Goal: Register for event/course

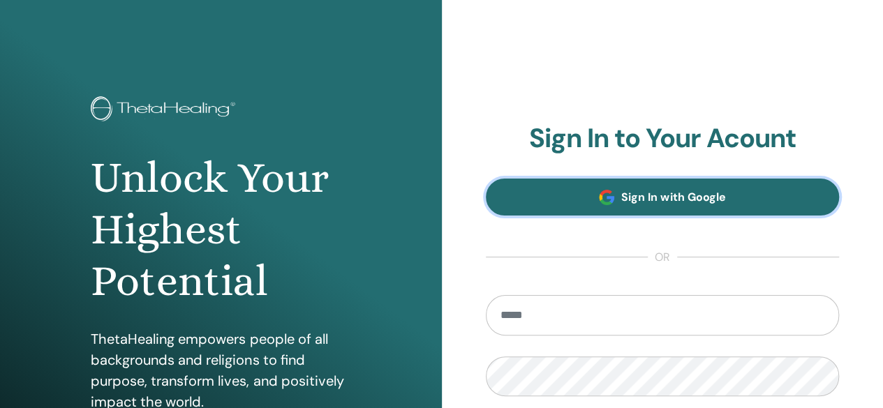
click at [668, 198] on span "Sign In with Google" at bounding box center [673, 197] width 104 height 15
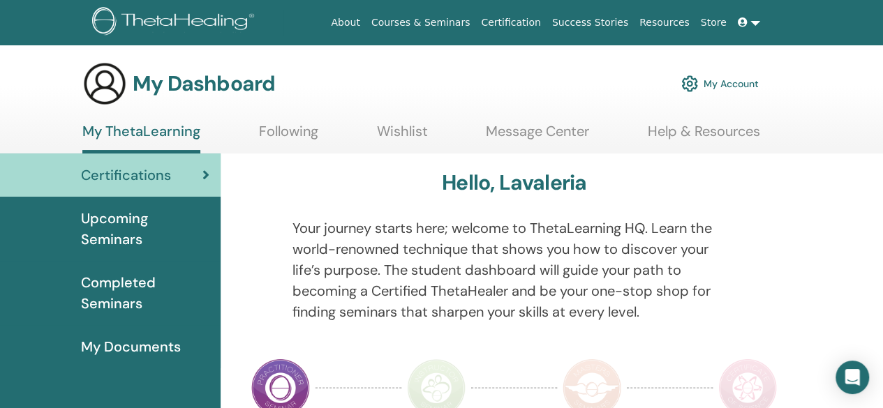
click at [745, 20] on icon at bounding box center [742, 22] width 10 height 10
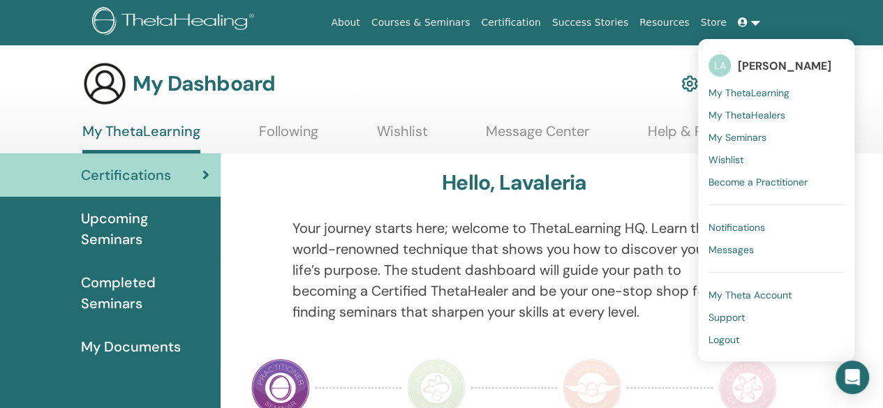
click at [582, 89] on div "My Dashboard My Account" at bounding box center [420, 83] width 676 height 45
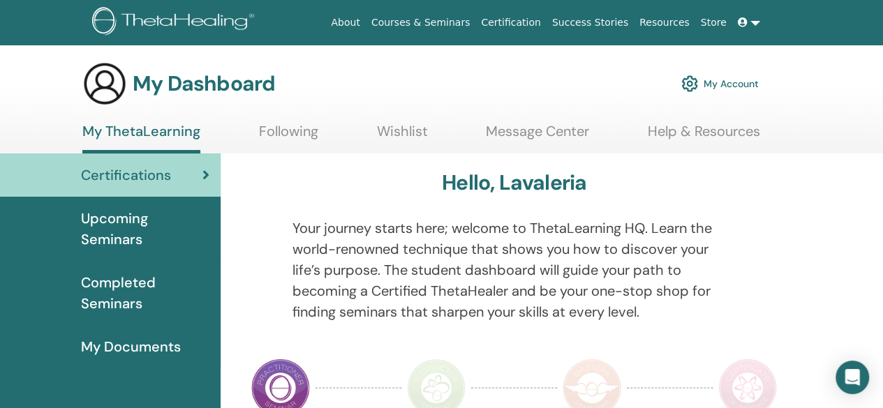
click at [744, 17] on icon at bounding box center [742, 22] width 10 height 10
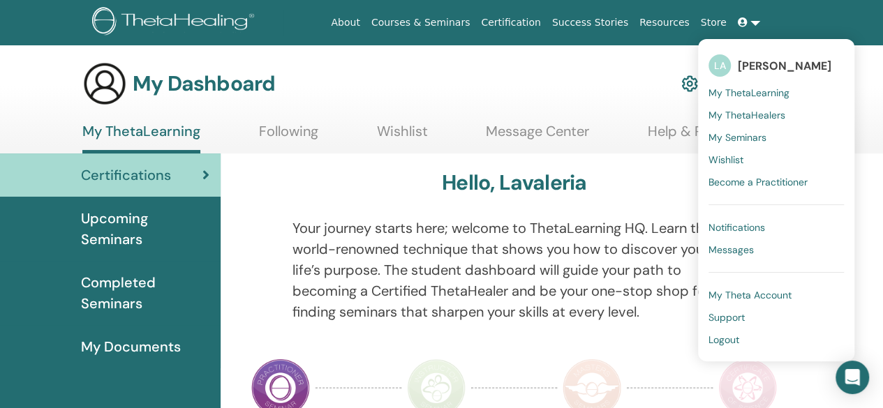
click at [724, 65] on span "LA" at bounding box center [719, 65] width 22 height 22
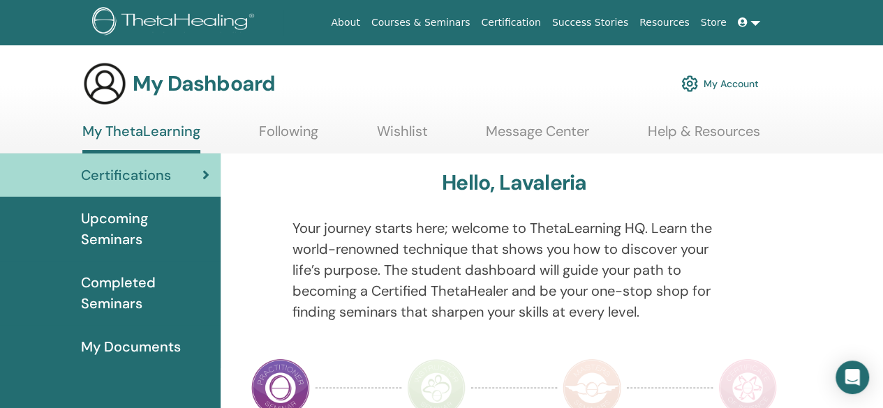
click at [728, 79] on link "My Account" at bounding box center [719, 83] width 77 height 31
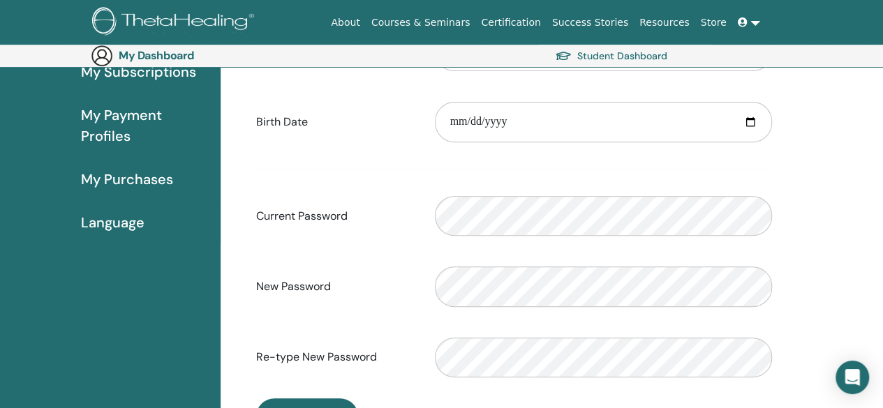
scroll to position [232, 0]
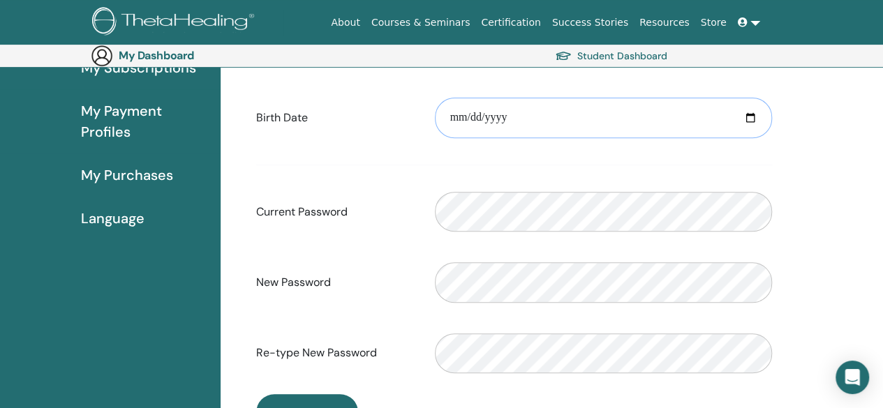
click at [456, 114] on input "date" at bounding box center [603, 118] width 337 height 40
type input "**********"
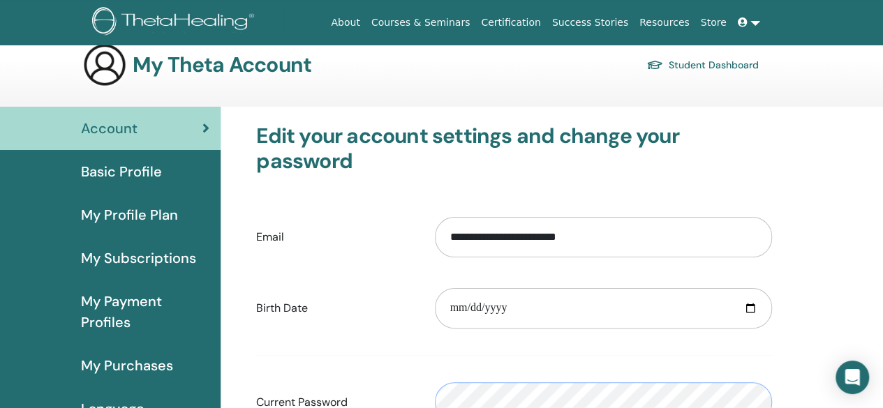
scroll to position [0, 0]
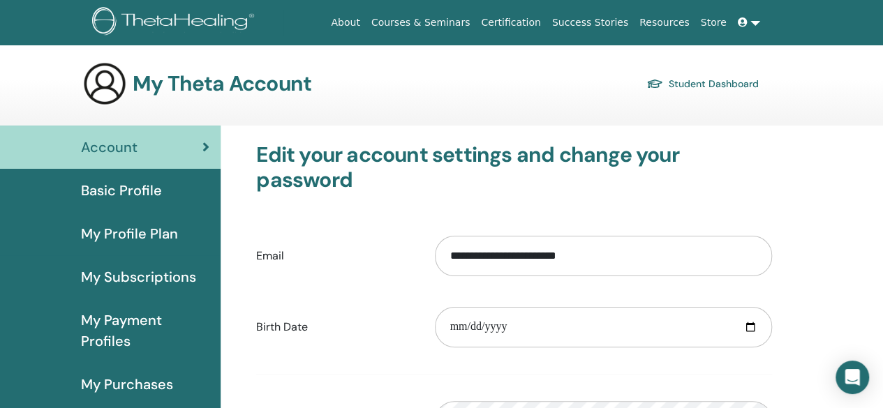
click at [136, 185] on span "Basic Profile" at bounding box center [121, 190] width 81 height 21
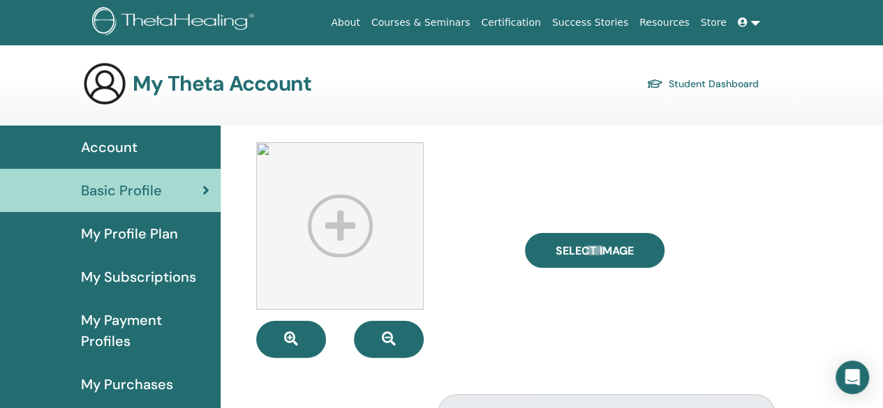
click at [142, 228] on span "My Profile Plan" at bounding box center [129, 233] width 97 height 21
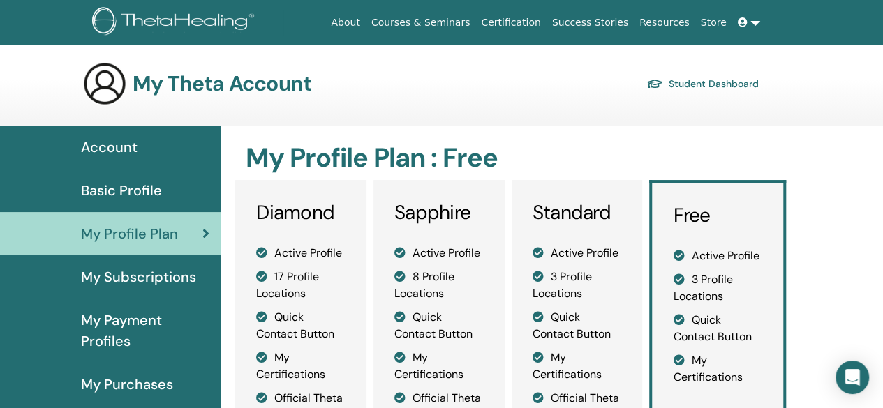
click at [140, 192] on span "Basic Profile" at bounding box center [121, 190] width 81 height 21
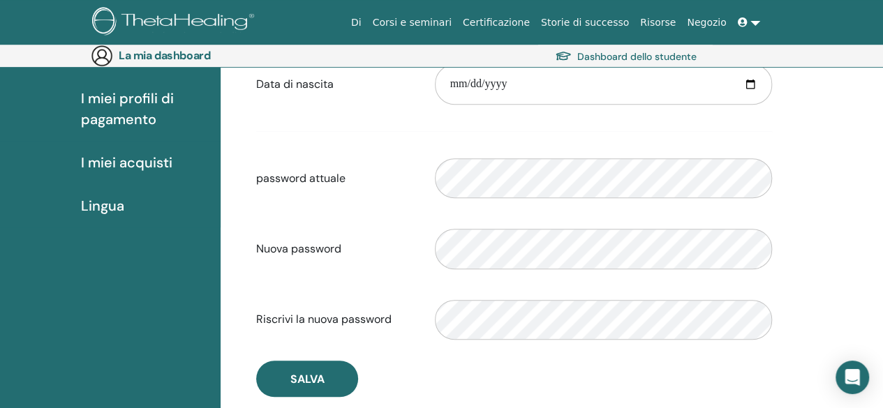
scroll to position [70, 0]
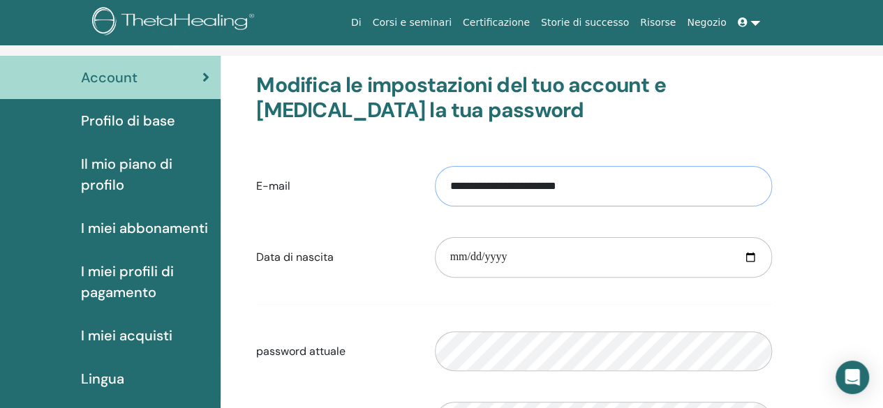
drag, startPoint x: 620, startPoint y: 190, endPoint x: 442, endPoint y: 188, distance: 177.9
click at [442, 188] on input "**********" at bounding box center [603, 186] width 337 height 40
type input "**********"
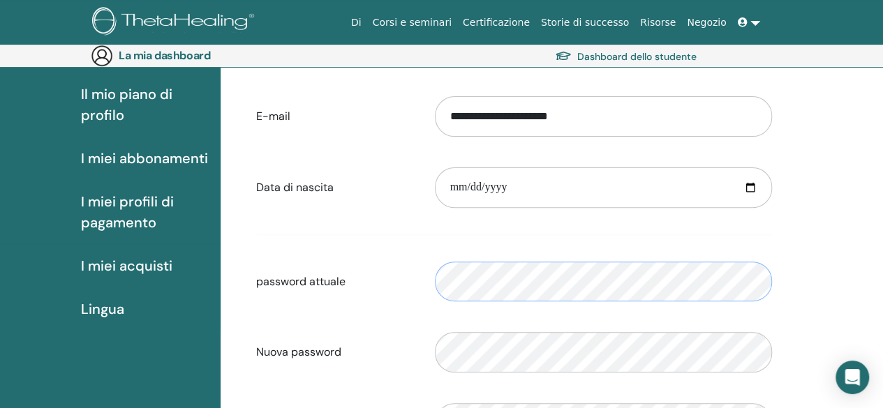
scroll to position [0, 0]
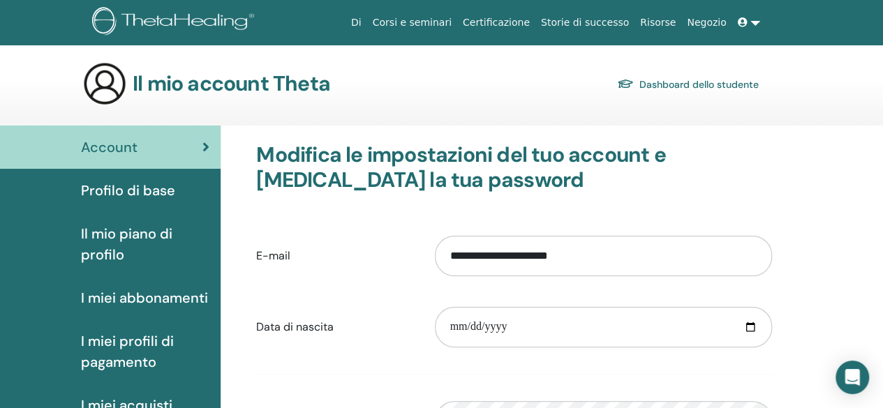
click at [150, 189] on font "Profilo di base" at bounding box center [128, 190] width 94 height 18
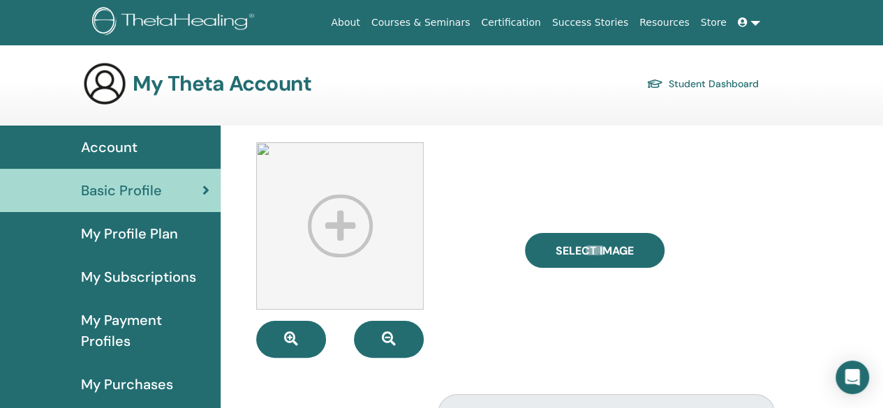
click at [716, 19] on link "Store" at bounding box center [713, 23] width 37 height 26
click at [452, 22] on link "Courses & Seminars" at bounding box center [421, 23] width 110 height 26
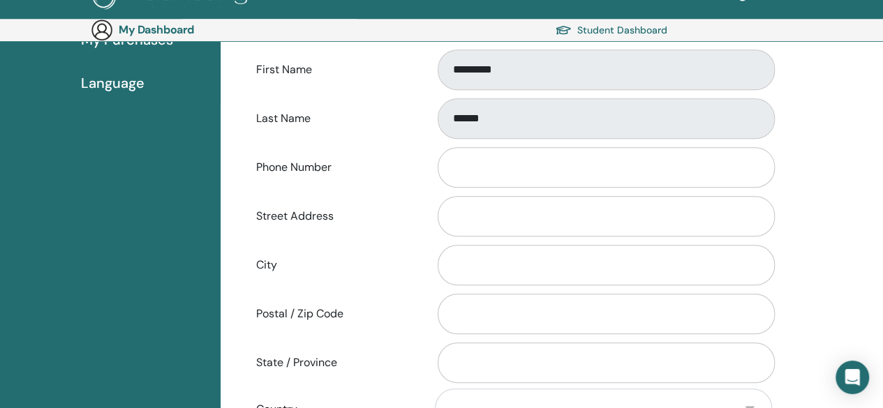
scroll to position [371, 0]
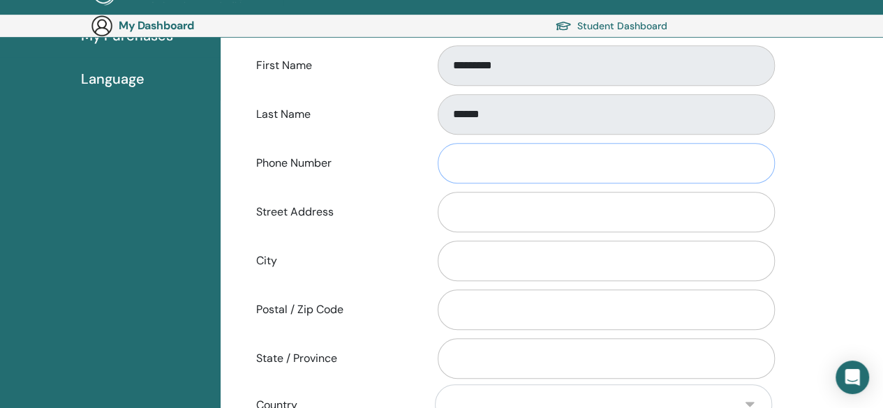
click at [495, 171] on input "Phone Number" at bounding box center [605, 163] width 337 height 40
type input "**********"
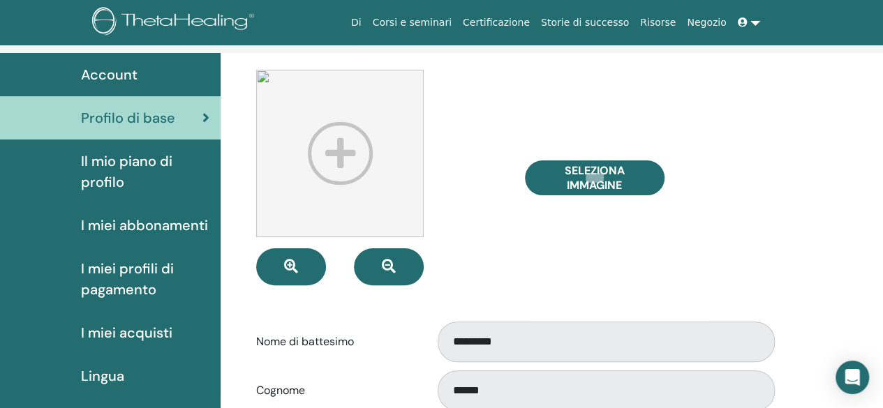
scroll to position [70, 0]
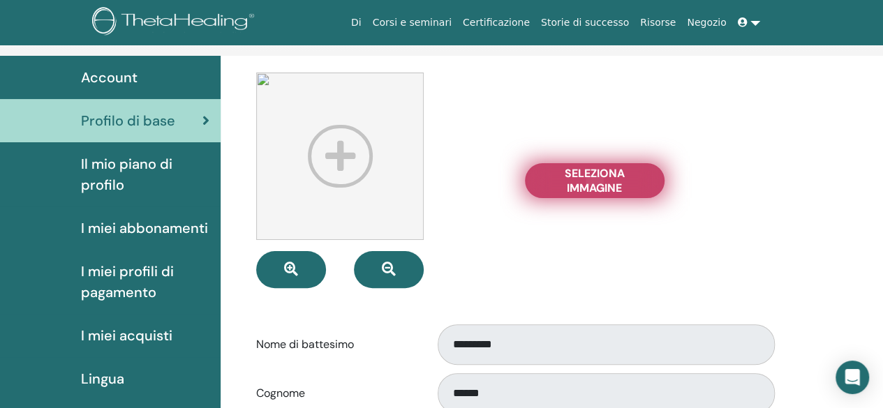
click at [593, 177] on font "Seleziona immagine" at bounding box center [594, 180] width 60 height 29
click at [593, 177] on input "Seleziona immagine" at bounding box center [594, 181] width 18 height 10
type input "**********"
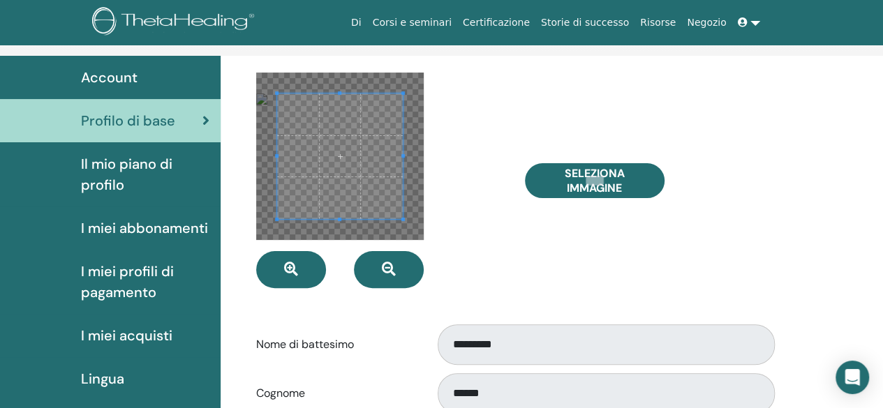
click at [448, 172] on div at bounding box center [380, 181] width 268 height 216
click at [338, 154] on span at bounding box center [340, 156] width 126 height 126
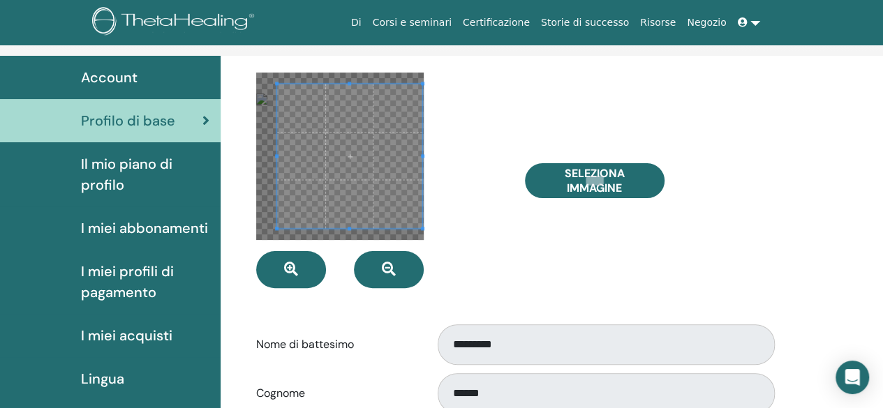
click at [425, 156] on div at bounding box center [380, 181] width 268 height 216
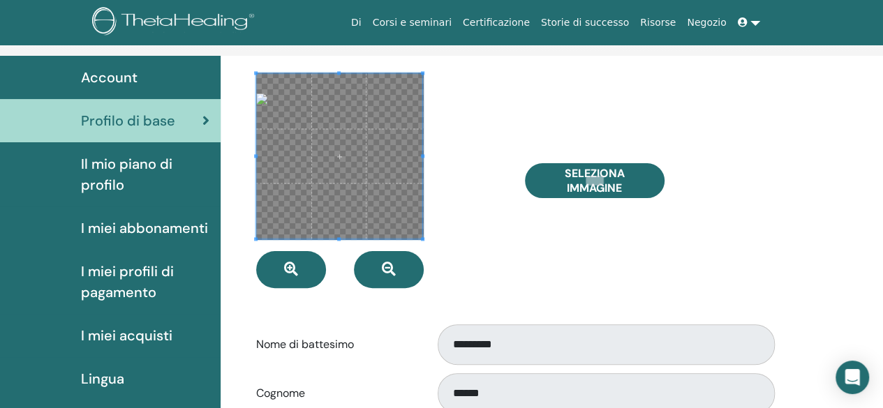
click at [249, 156] on div at bounding box center [380, 181] width 268 height 216
click at [456, 114] on div at bounding box center [380, 181] width 268 height 216
click at [336, 140] on span at bounding box center [338, 155] width 165 height 165
click at [469, 115] on div at bounding box center [380, 181] width 268 height 216
click at [545, 257] on div "Seleziona immagine" at bounding box center [648, 181] width 268 height 216
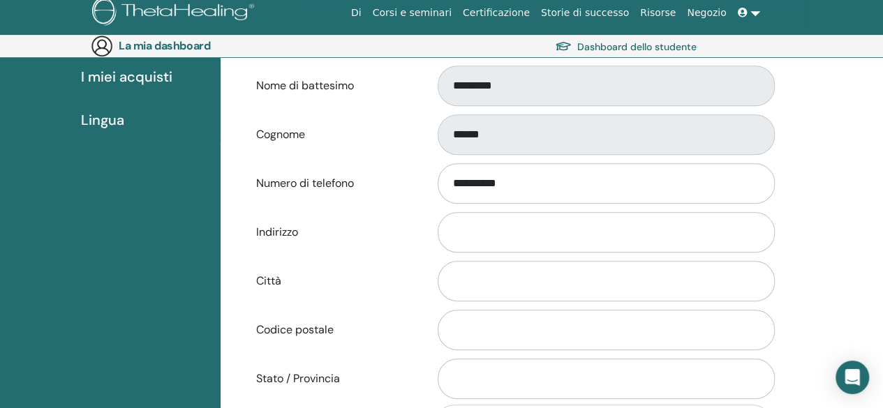
scroll to position [371, 0]
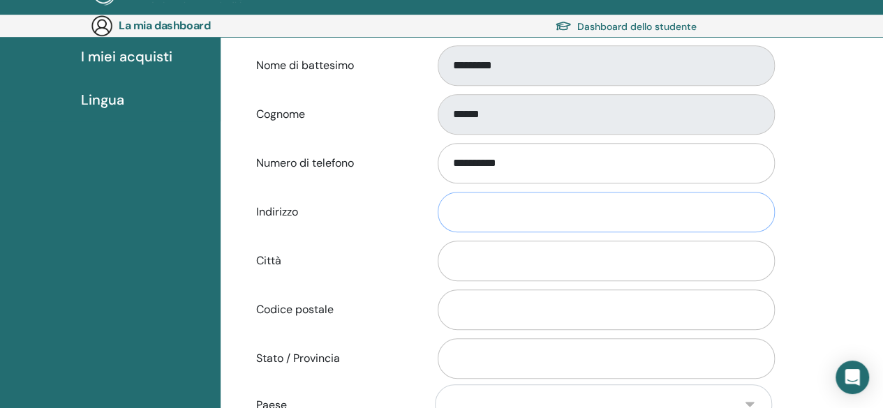
click at [508, 210] on input "Indirizzo" at bounding box center [605, 212] width 337 height 40
type input "**********"
type input "*******"
type input "*****"
type input "*******"
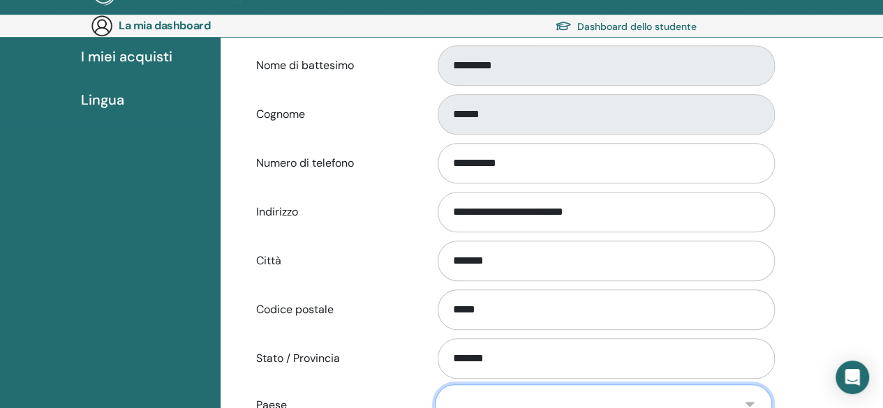
scroll to position [385, 0]
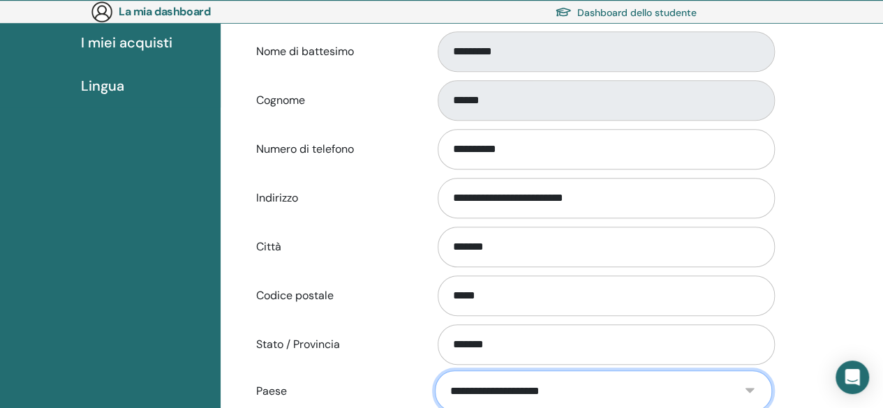
select select "**"
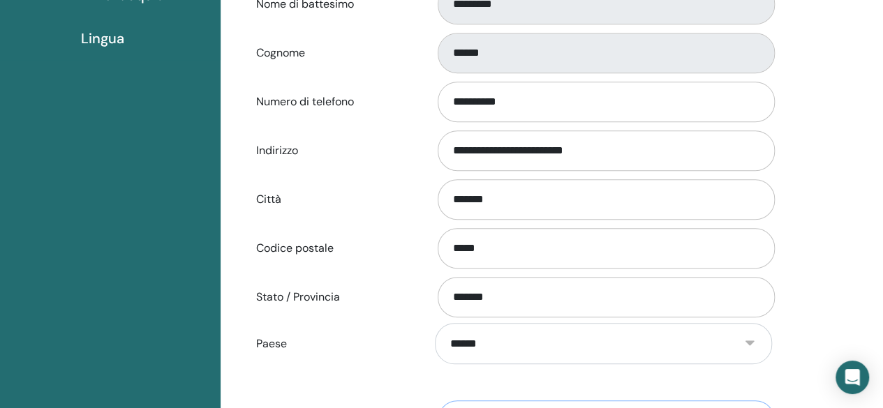
scroll to position [580, 0]
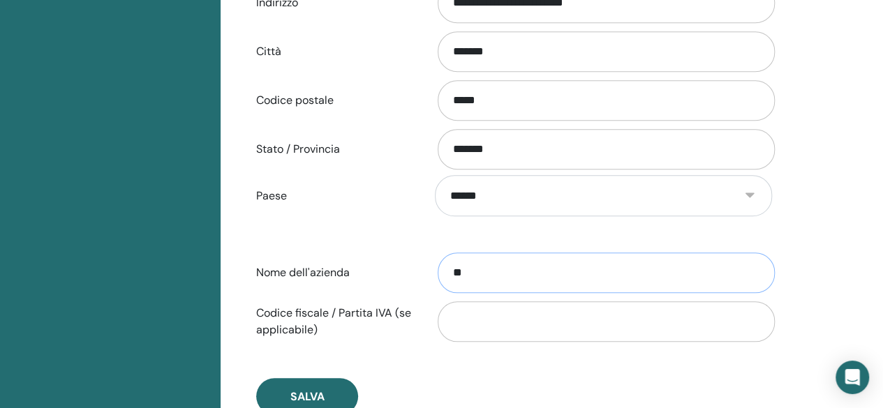
type input "*"
type input "**********"
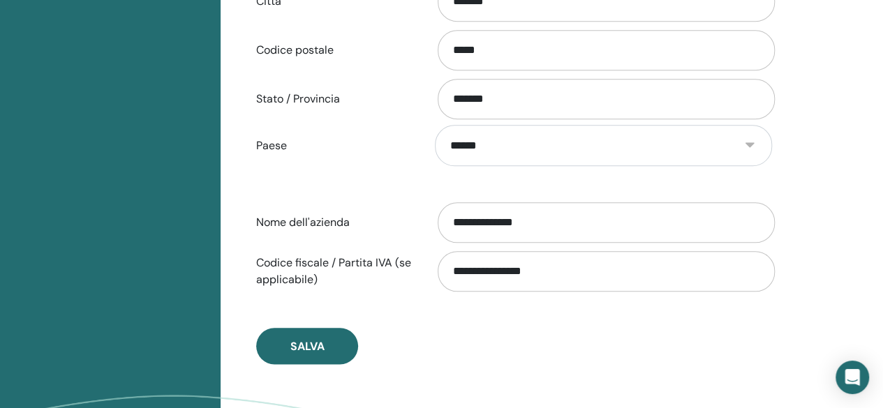
scroll to position [652, 0]
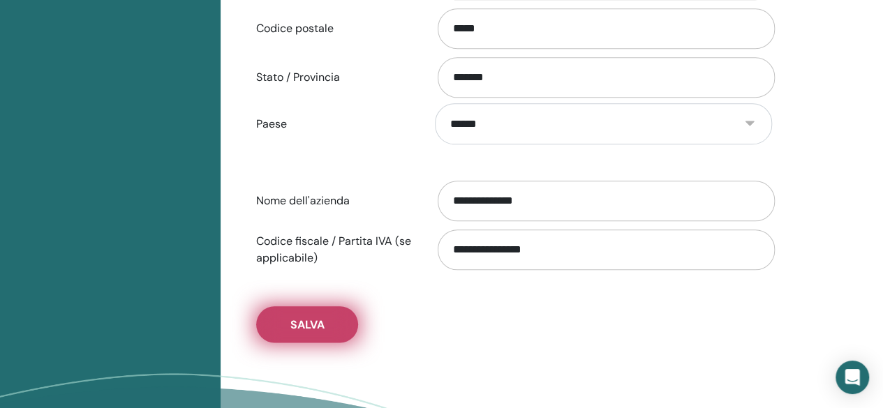
click at [304, 318] on font "Salva" at bounding box center [307, 324] width 34 height 15
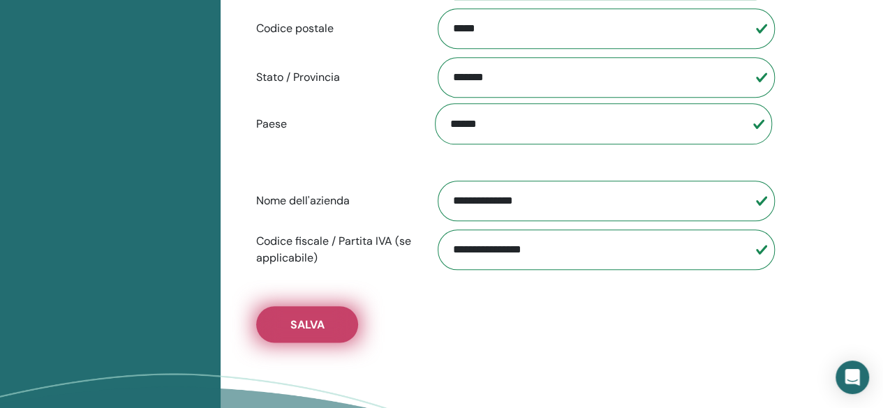
click at [308, 320] on font "Salva" at bounding box center [307, 324] width 34 height 15
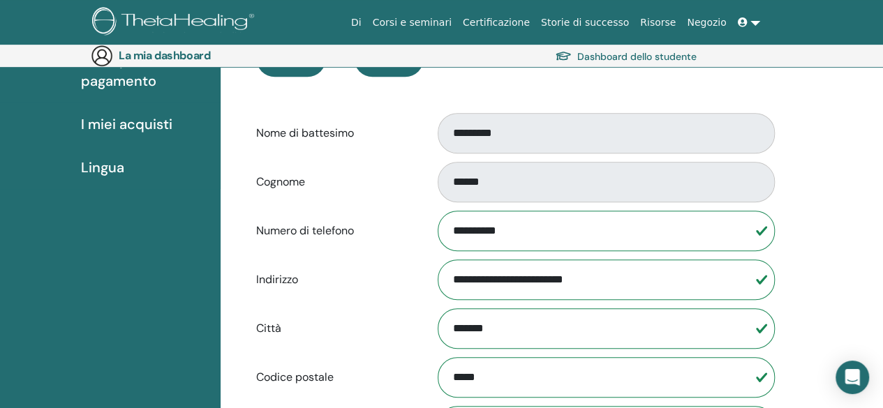
scroll to position [0, 0]
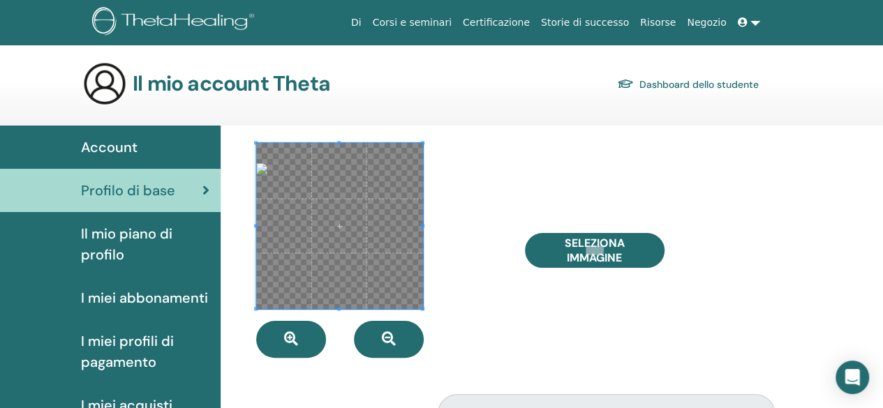
click at [130, 150] on font "Account" at bounding box center [109, 147] width 57 height 18
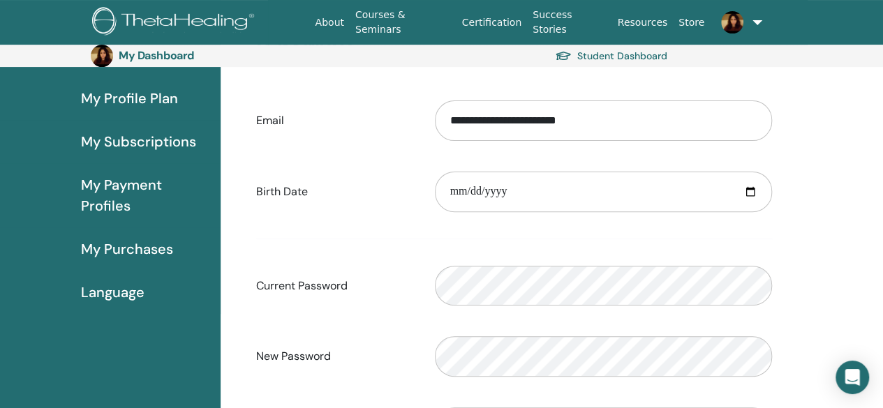
scroll to position [162, 0]
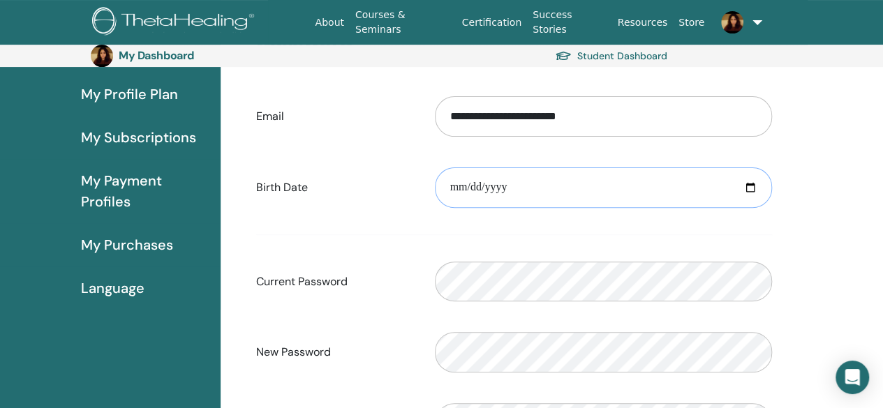
click at [460, 192] on input "date" at bounding box center [603, 187] width 337 height 40
click at [777, 237] on div "**********" at bounding box center [514, 251] width 537 height 497
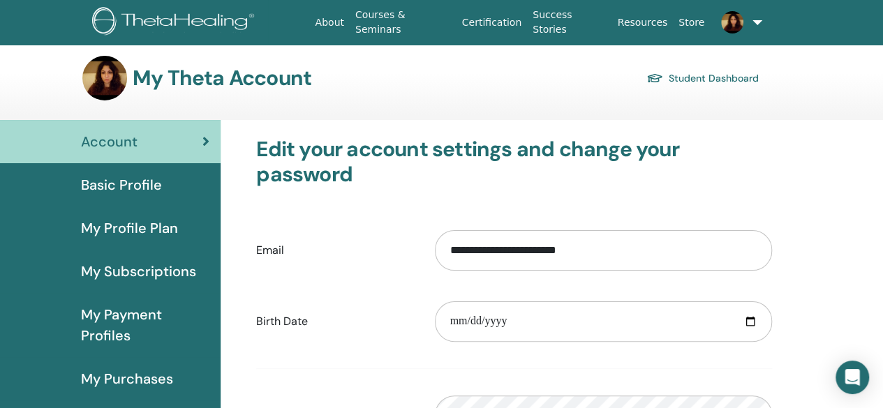
scroll to position [0, 0]
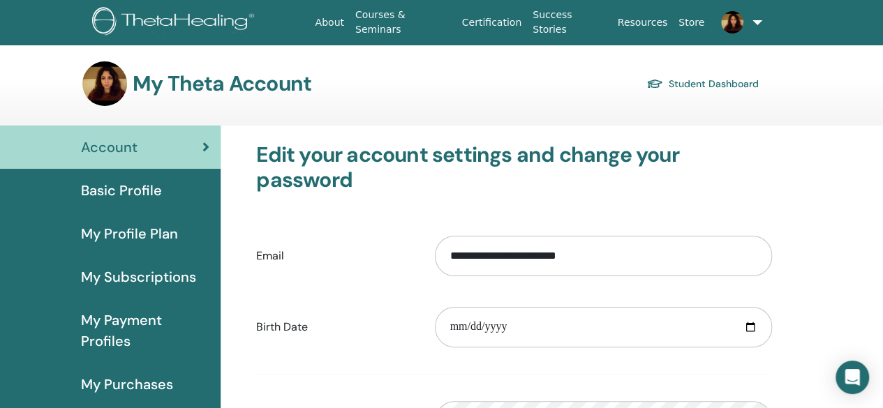
click at [149, 234] on span "My Profile Plan" at bounding box center [129, 233] width 97 height 21
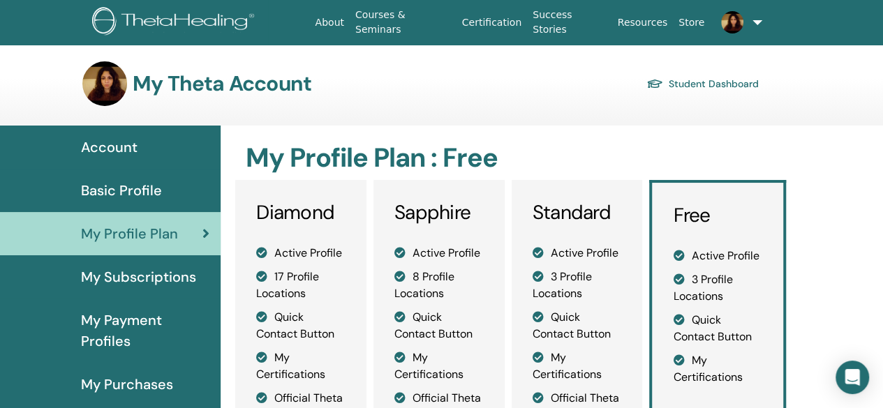
click at [121, 188] on span "Basic Profile" at bounding box center [121, 190] width 81 height 21
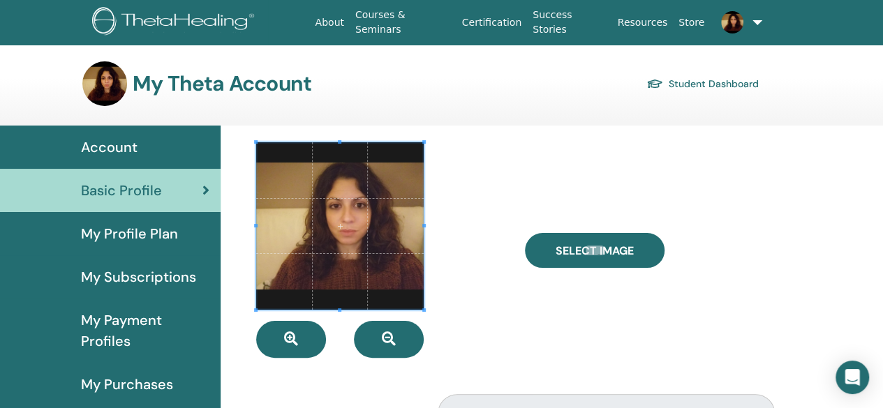
click at [123, 148] on span "Account" at bounding box center [109, 147] width 57 height 21
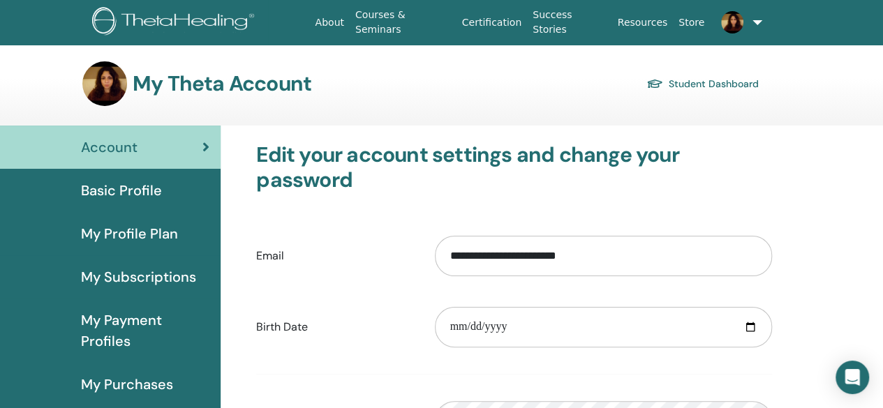
click at [134, 232] on span "My Profile Plan" at bounding box center [129, 233] width 97 height 21
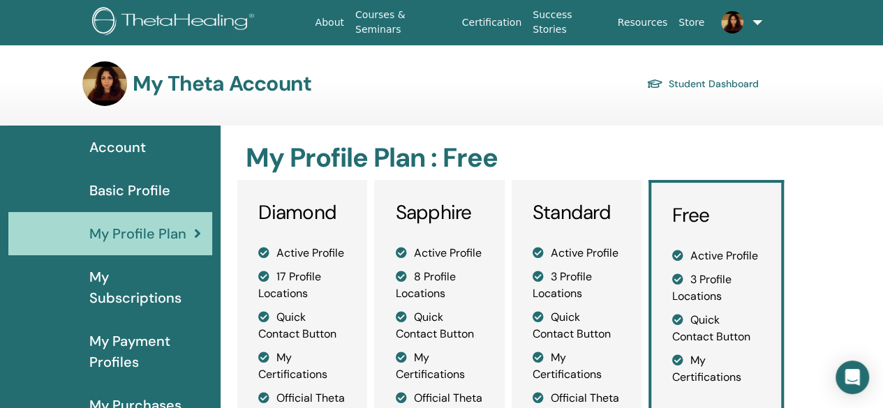
click at [128, 144] on span "Account" at bounding box center [117, 147] width 57 height 21
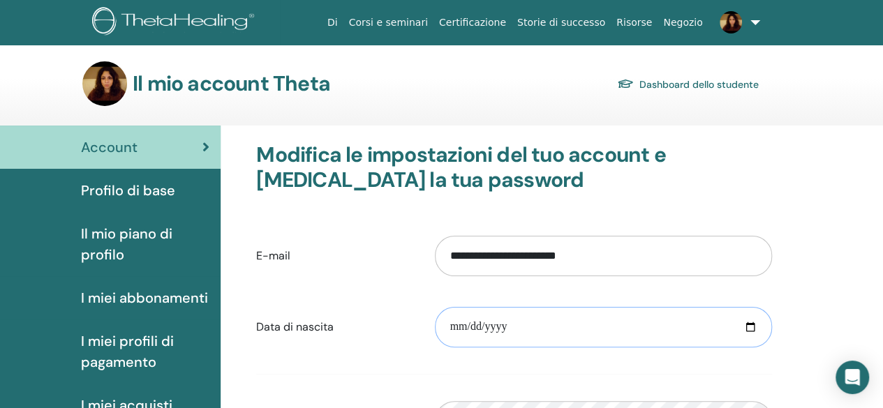
click at [470, 330] on input "date" at bounding box center [603, 327] width 337 height 40
drag, startPoint x: 614, startPoint y: 261, endPoint x: 381, endPoint y: 253, distance: 233.2
click at [381, 253] on div "**********" at bounding box center [514, 256] width 537 height 60
type input "**********"
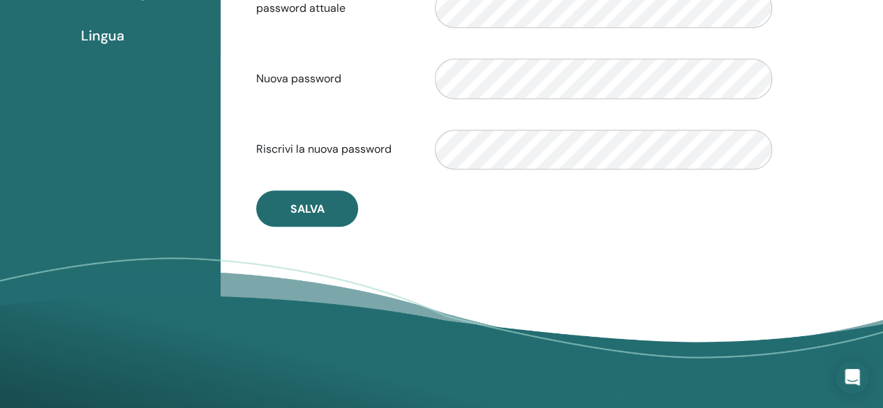
scroll to position [439, 0]
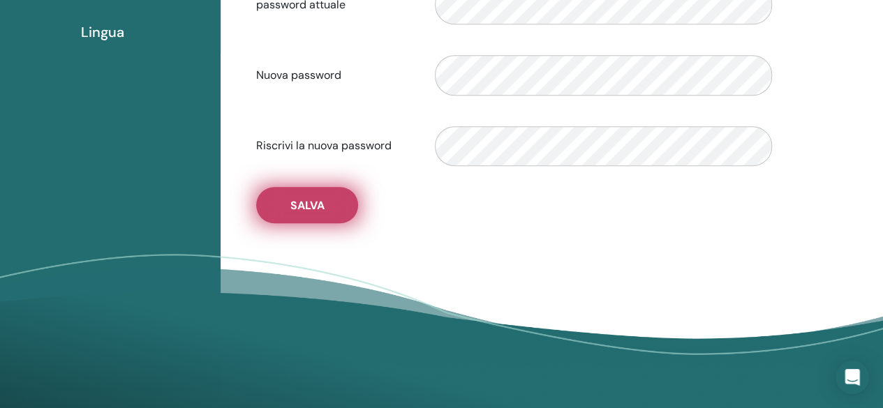
click at [311, 202] on font "Salva" at bounding box center [307, 205] width 34 height 15
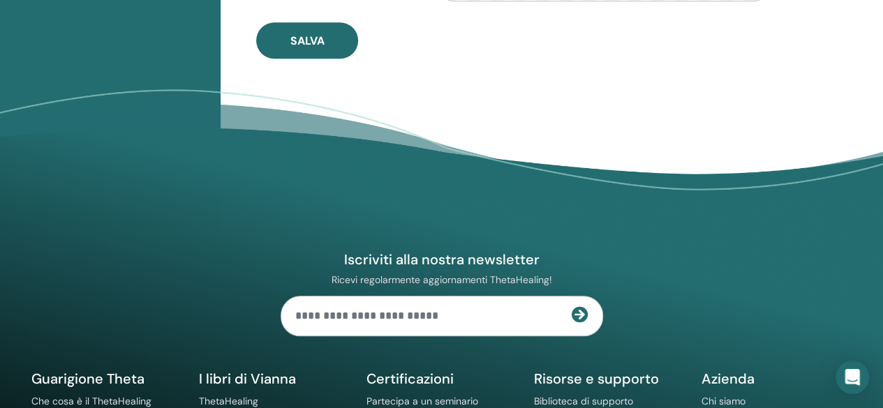
scroll to position [450, 0]
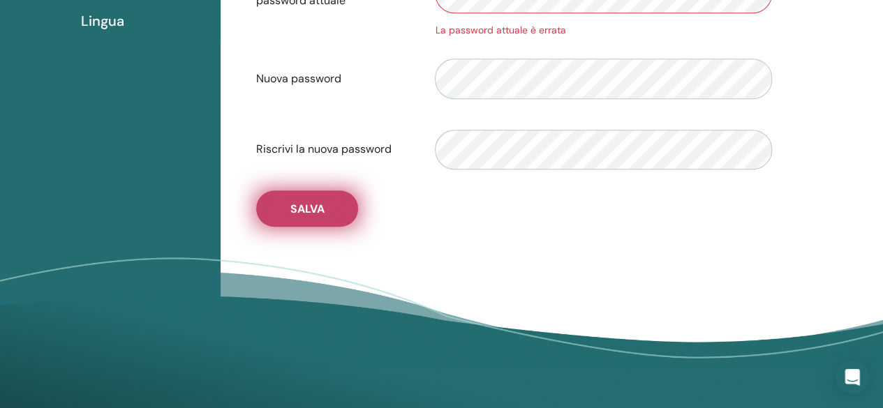
click at [309, 211] on font "Salva" at bounding box center [307, 209] width 34 height 15
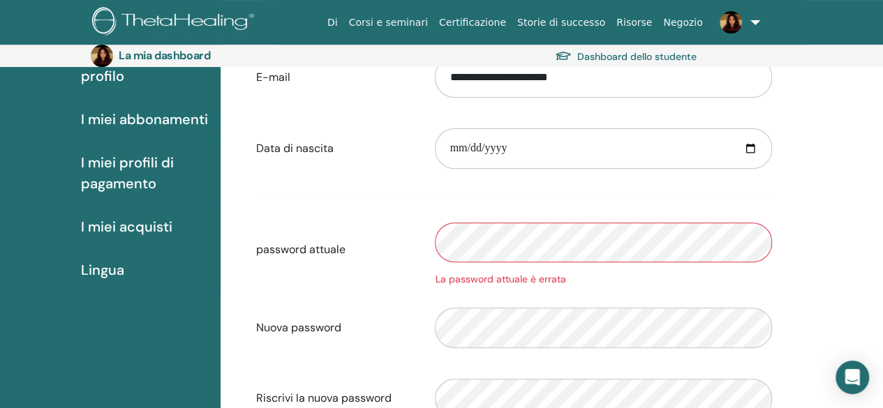
scroll to position [0, 0]
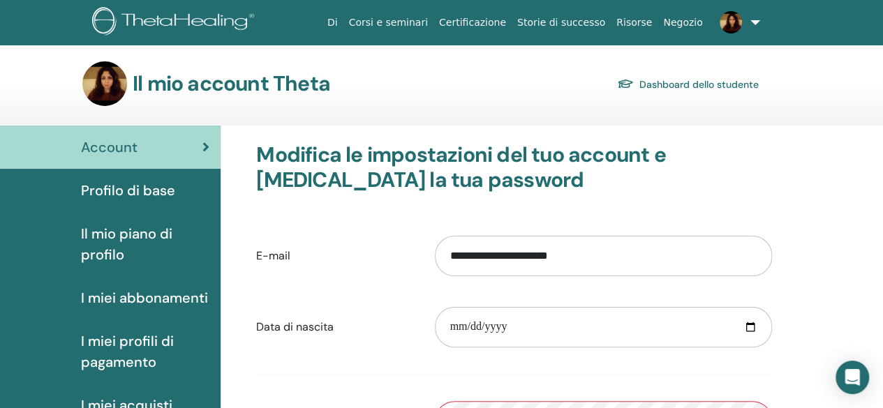
click at [120, 186] on font "Profilo di base" at bounding box center [128, 190] width 94 height 18
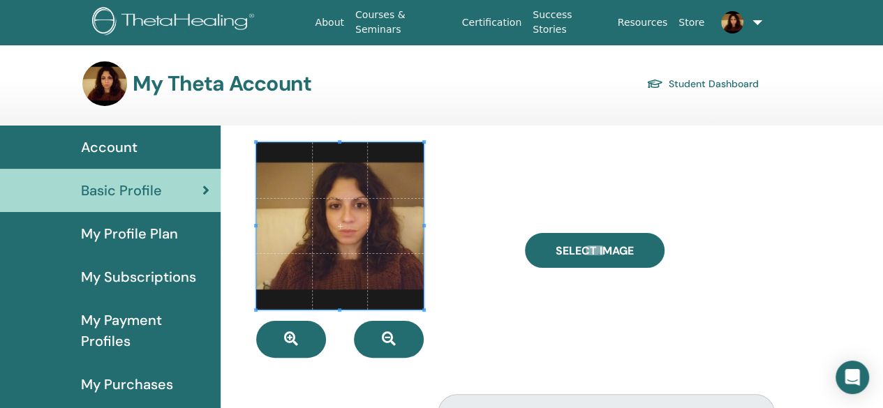
click at [126, 147] on span "Account" at bounding box center [109, 147] width 57 height 21
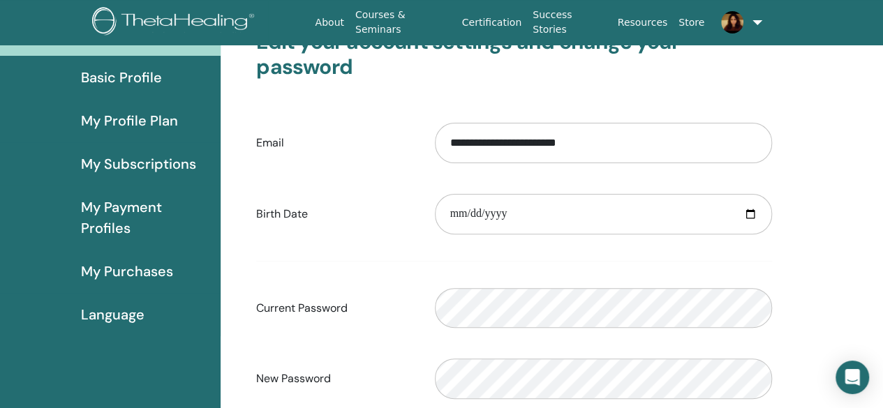
scroll to position [70, 0]
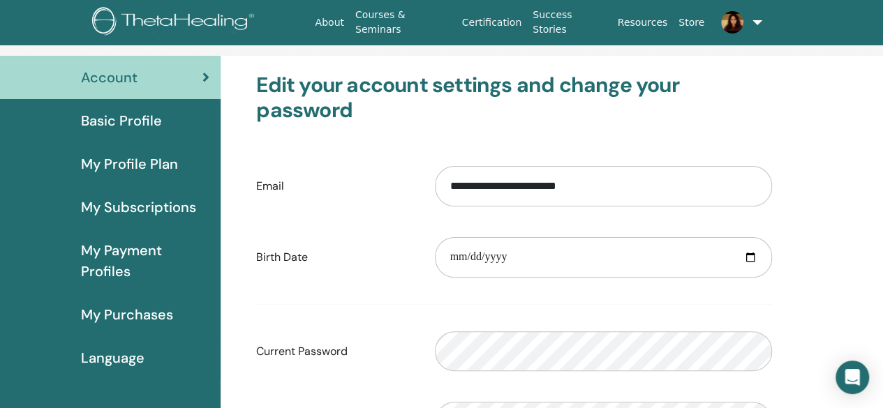
click at [129, 117] on span "Basic Profile" at bounding box center [121, 120] width 81 height 21
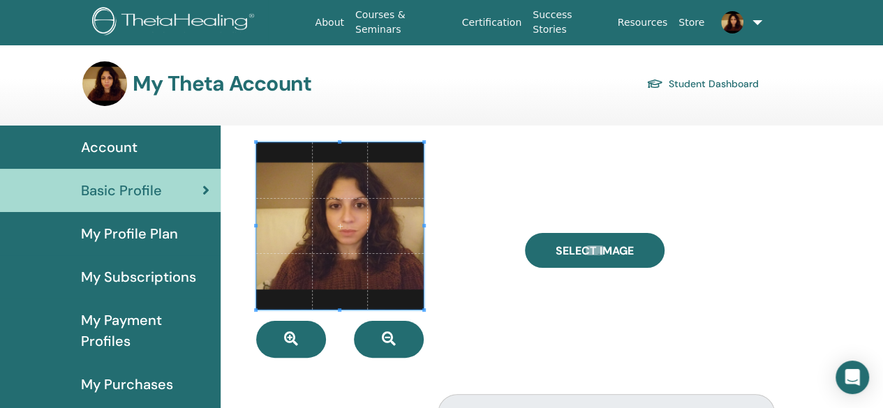
click at [158, 277] on span "My Subscriptions" at bounding box center [138, 277] width 115 height 21
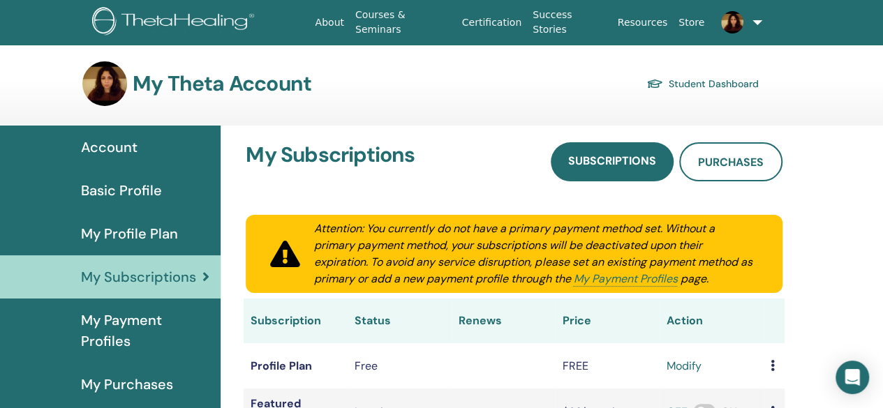
click at [131, 144] on span "Account" at bounding box center [109, 147] width 57 height 21
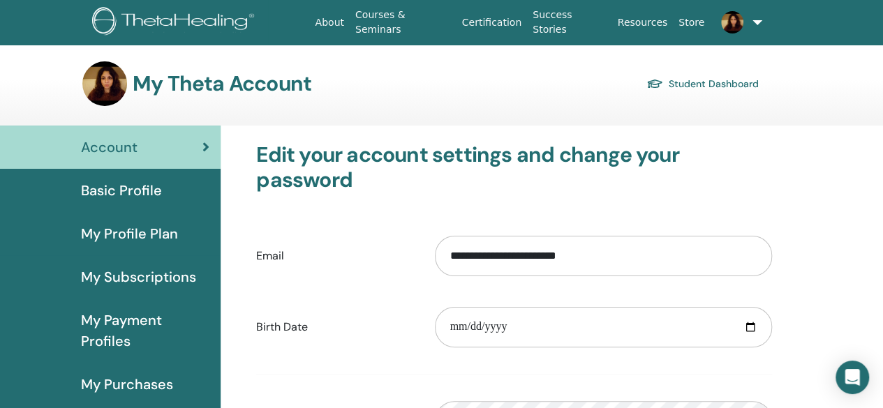
click at [730, 20] on img at bounding box center [732, 22] width 22 height 22
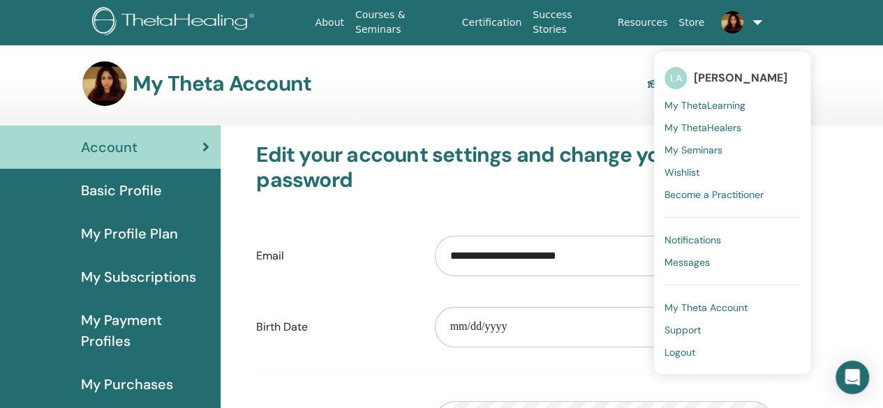
click at [723, 101] on span "My ThetaLearning" at bounding box center [704, 105] width 81 height 13
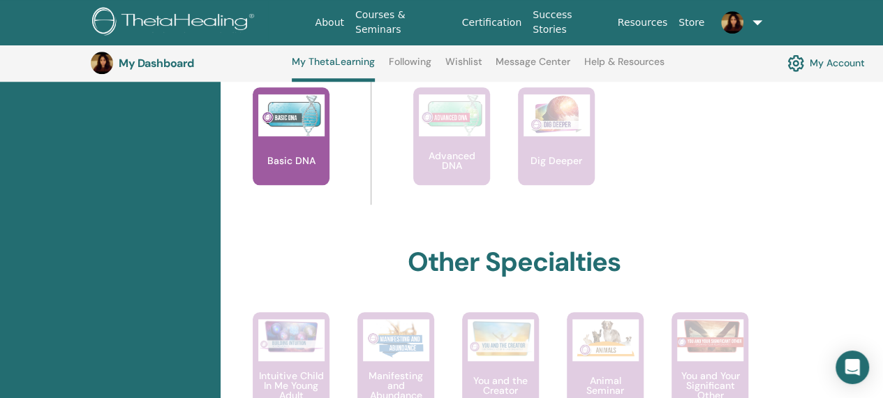
scroll to position [525, 0]
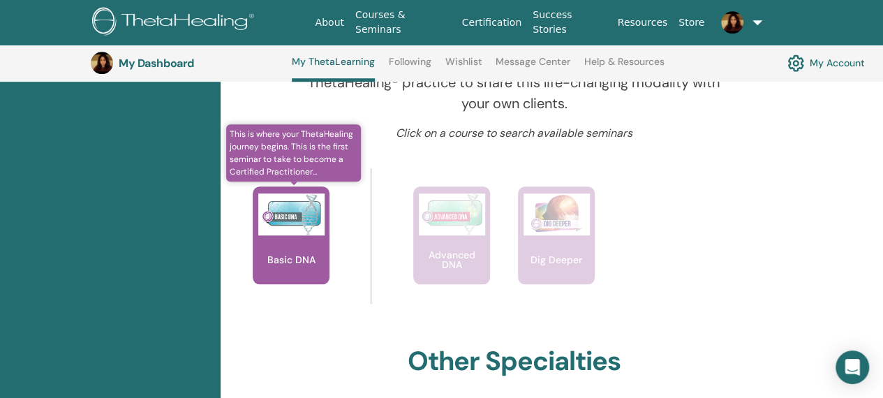
click at [295, 221] on img at bounding box center [291, 214] width 66 height 42
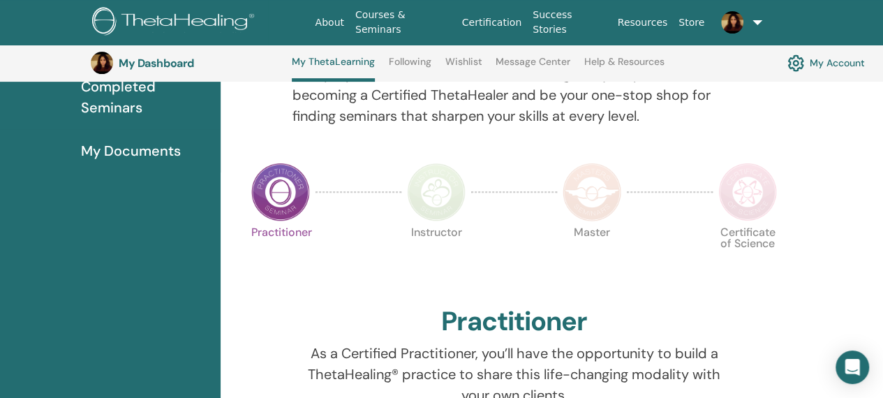
scroll to position [106, 0]
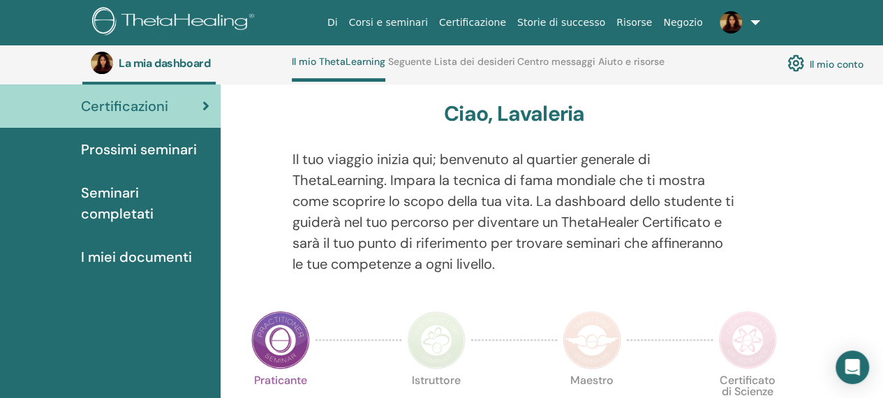
drag, startPoint x: 714, startPoint y: 87, endPoint x: 789, endPoint y: 154, distance: 100.3
click at [789, 154] on div at bounding box center [769, 220] width 47 height 142
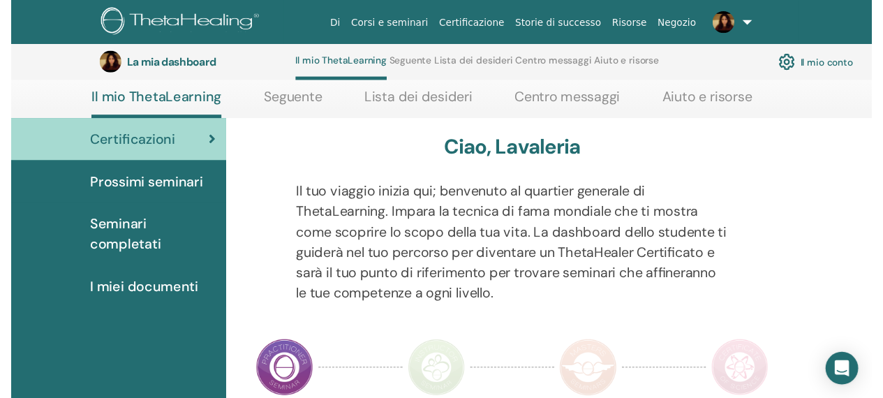
scroll to position [315, 0]
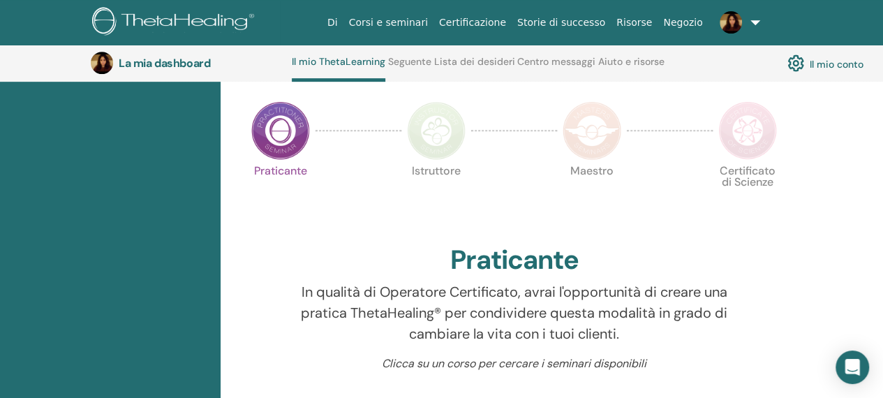
click at [292, 131] on img at bounding box center [280, 130] width 59 height 59
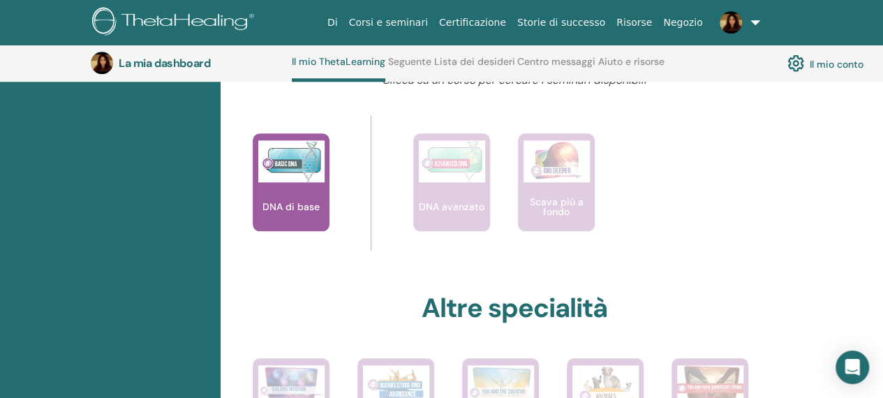
scroll to position [525, 0]
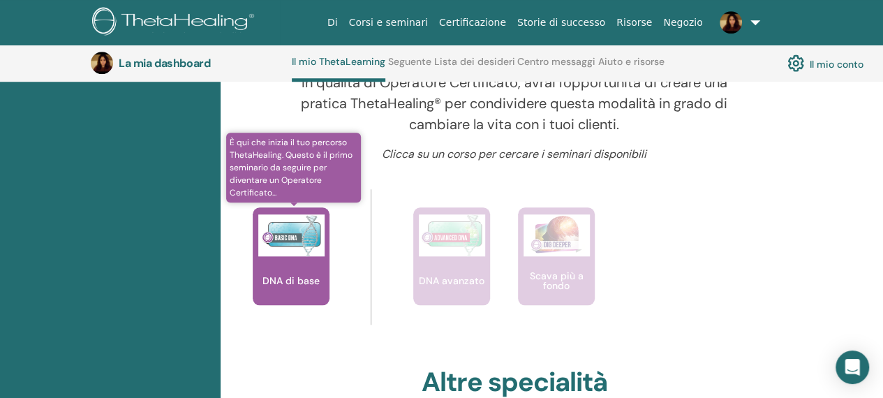
click at [280, 250] on img at bounding box center [291, 235] width 66 height 42
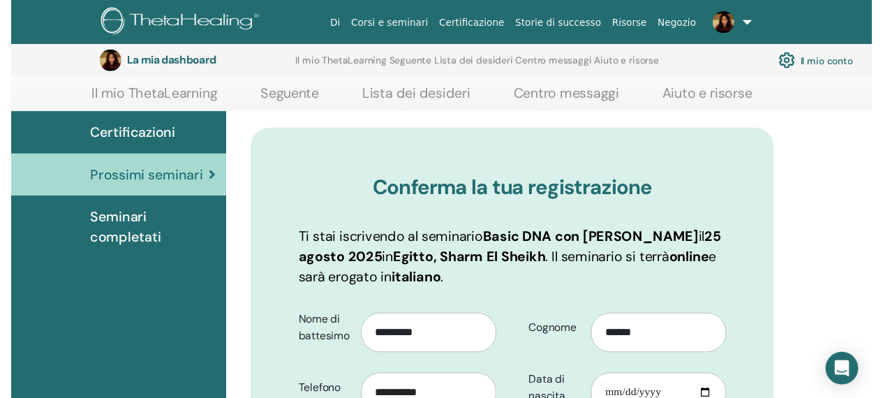
scroll to position [173, 0]
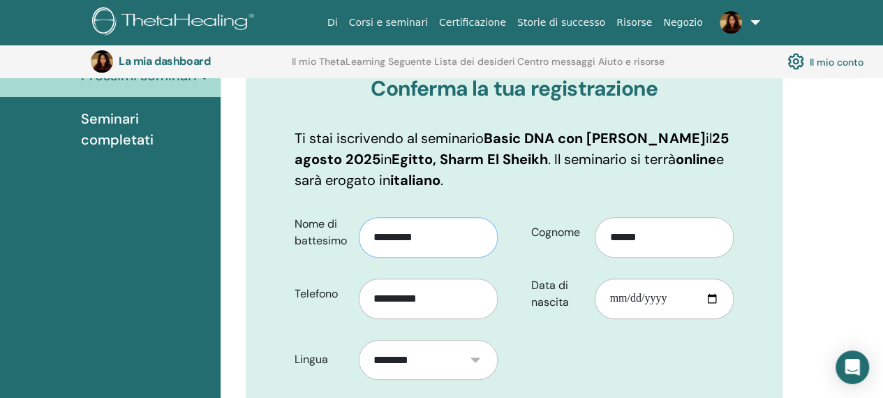
drag, startPoint x: 423, startPoint y: 238, endPoint x: 359, endPoint y: 237, distance: 63.5
click at [359, 237] on input "*********" at bounding box center [428, 237] width 139 height 40
type input "*******"
drag, startPoint x: 661, startPoint y: 238, endPoint x: 607, endPoint y: 239, distance: 53.7
click at [609, 237] on input "******" at bounding box center [663, 237] width 139 height 40
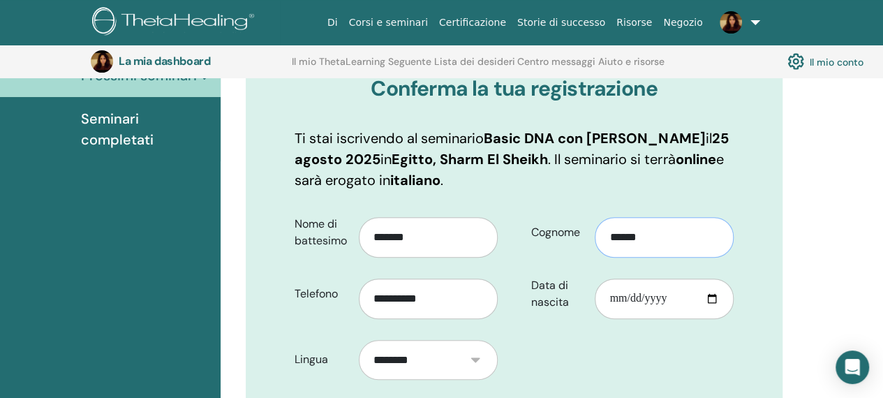
type input "******"
type input "**********"
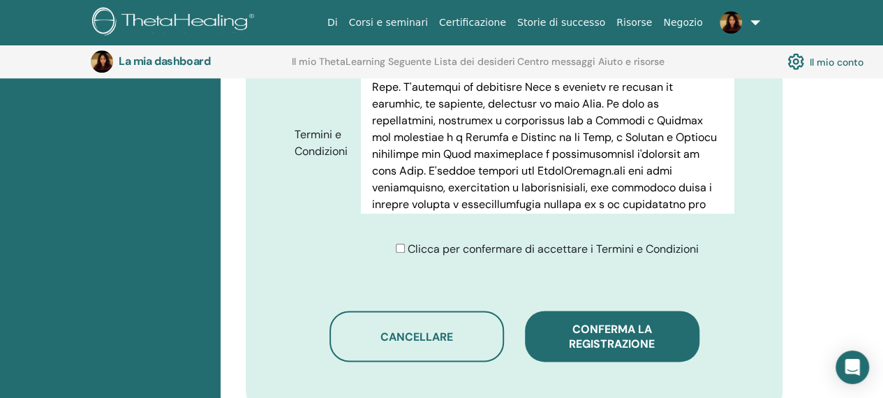
scroll to position [801, 0]
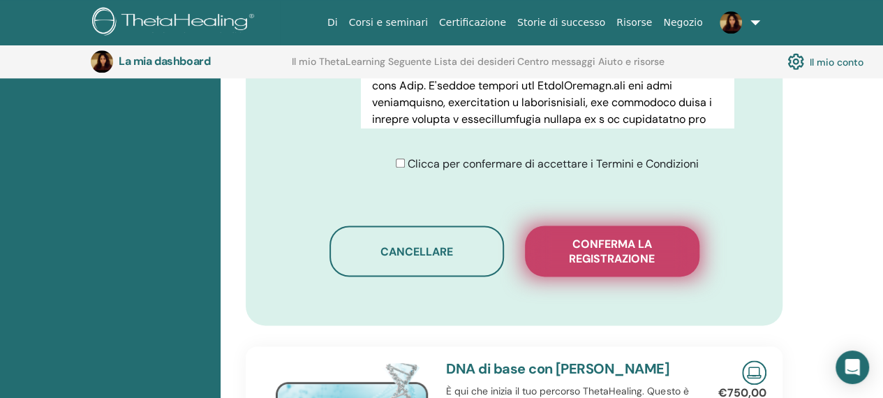
click at [594, 247] on font "Conferma la registrazione" at bounding box center [612, 251] width 86 height 29
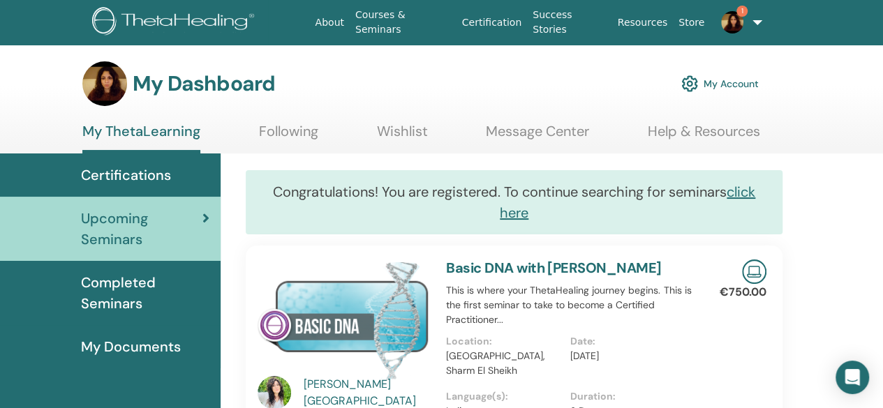
scroll to position [70, 0]
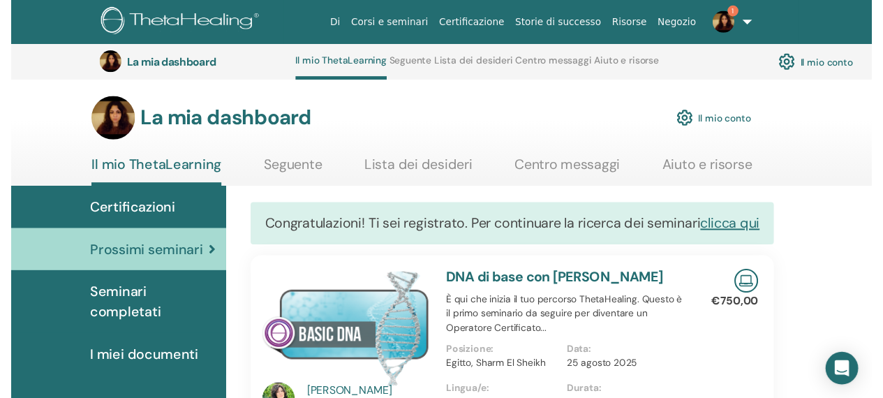
scroll to position [315, 0]
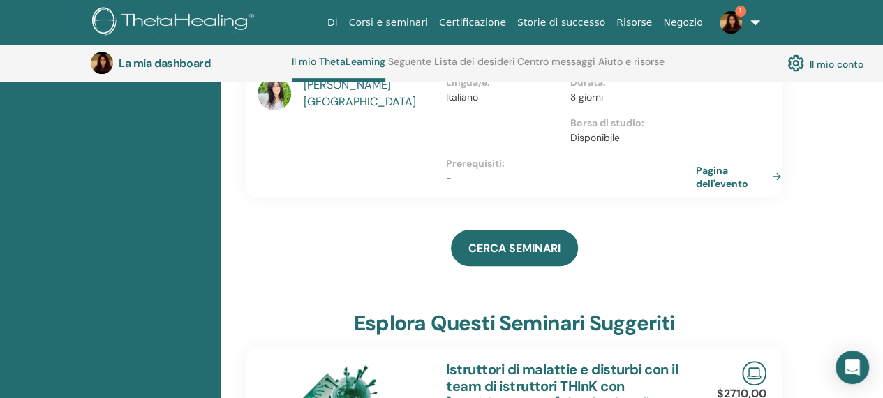
click at [776, 190] on link "Pagina dell'evento" at bounding box center [741, 176] width 91 height 27
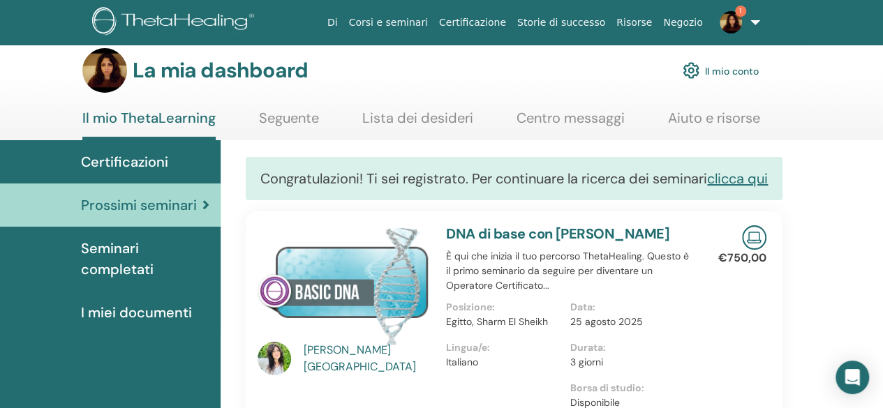
scroll to position [0, 0]
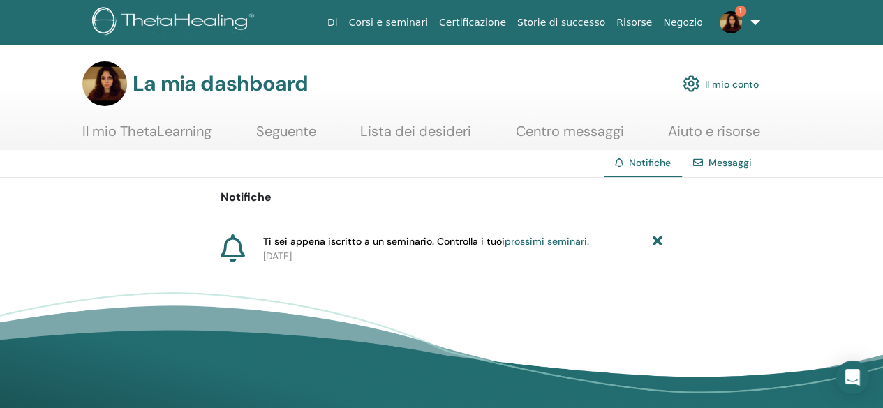
click at [158, 129] on font "Il mio ThetaLearning" at bounding box center [146, 131] width 129 height 18
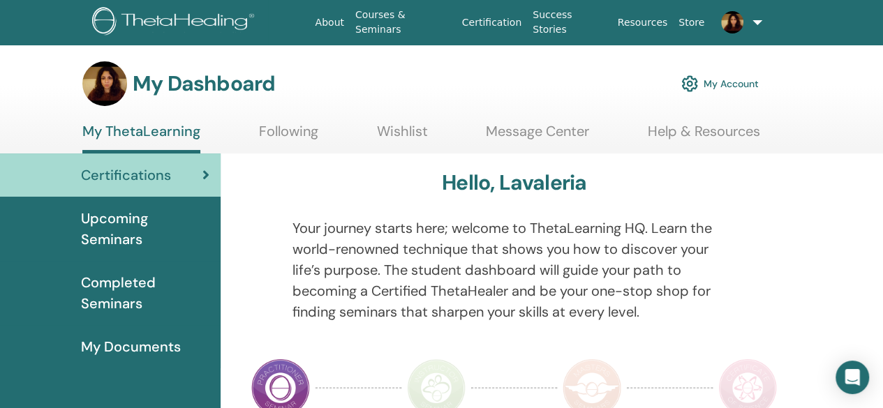
click at [163, 179] on span "Certifications" at bounding box center [126, 175] width 90 height 21
click at [730, 20] on img at bounding box center [732, 22] width 22 height 22
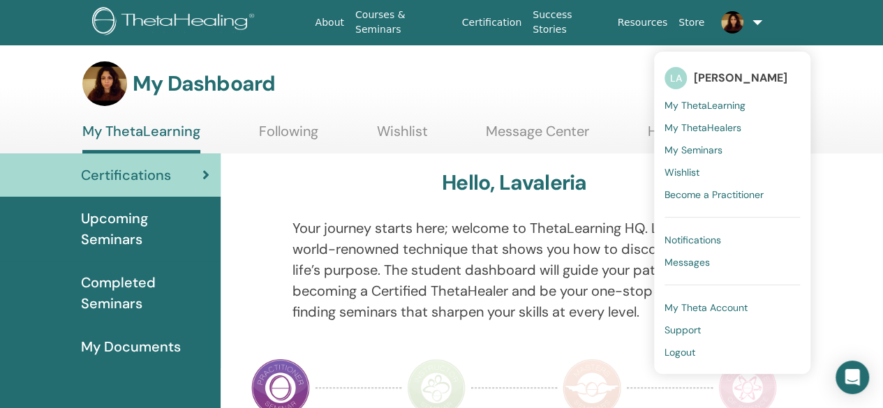
click at [853, 144] on section "My Dashboard My Account My ThetaLearning Following Wishlist Message Center Help…" at bounding box center [441, 107] width 883 height 92
